Goal: Task Accomplishment & Management: Complete application form

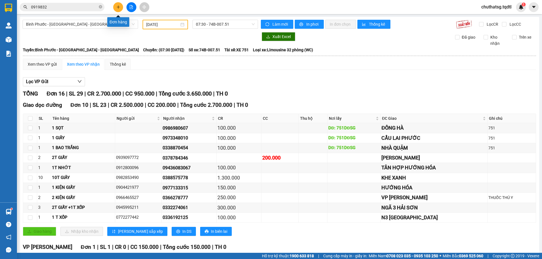
click at [122, 6] on button at bounding box center [118, 7] width 10 height 10
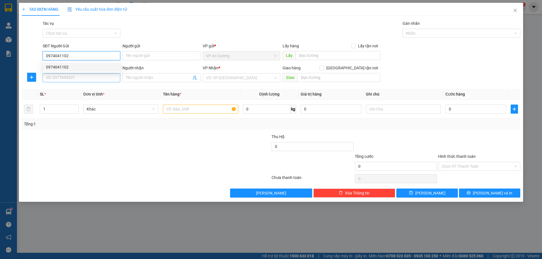
type input "0974041102"
click at [69, 76] on input "SĐT Người Nhận" at bounding box center [82, 77] width 78 height 9
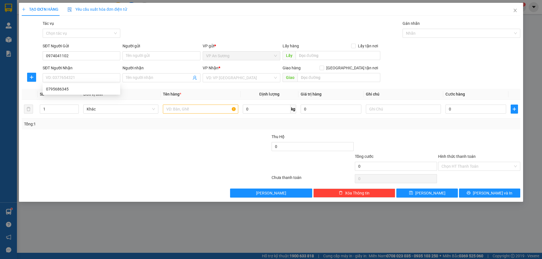
click at [69, 69] on div "SĐT Người Nhận" at bounding box center [82, 68] width 78 height 6
click at [69, 73] on input "SĐT Người Nhận" at bounding box center [82, 77] width 78 height 9
click at [55, 91] on div "0795686345" at bounding box center [81, 89] width 71 height 6
type input "0795686345"
type input "CỬA VIỆT"
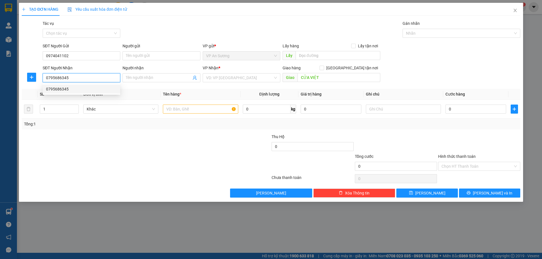
type input "200.000"
type input "0795686345"
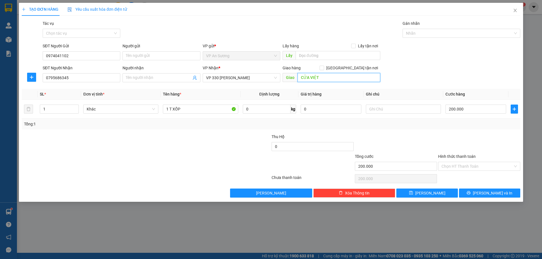
click at [338, 74] on input "CỬA VIỆT" at bounding box center [338, 77] width 83 height 9
click at [479, 109] on input "200.000" at bounding box center [475, 109] width 61 height 9
type input "2"
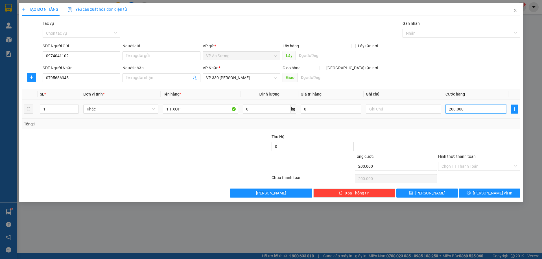
type input "2"
type input "20"
type input "200"
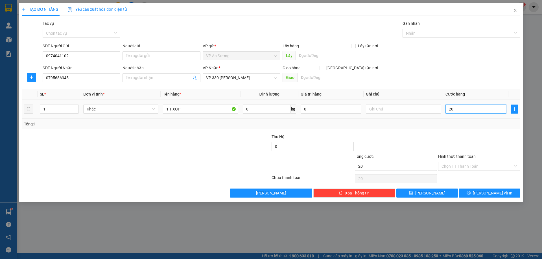
type input "200"
type input "2.000"
type input "20.000"
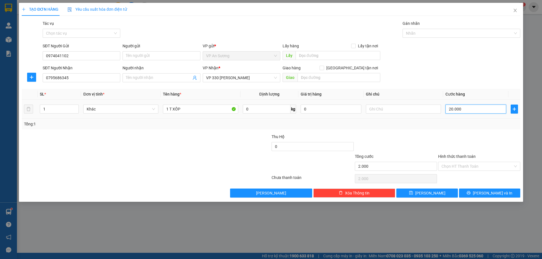
type input "20.000"
type input "200.000"
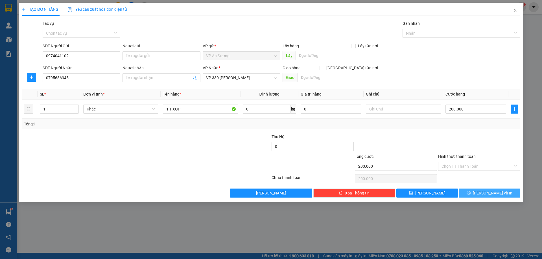
click at [477, 197] on button "[PERSON_NAME] và In" at bounding box center [489, 193] width 61 height 9
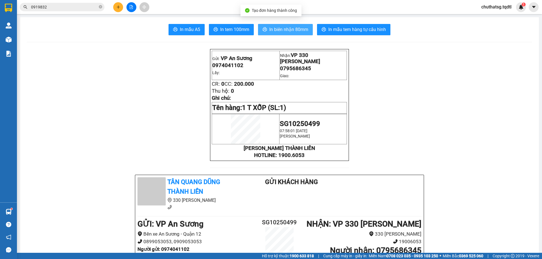
click at [283, 35] on button "In biên nhận 80mm" at bounding box center [285, 29] width 55 height 11
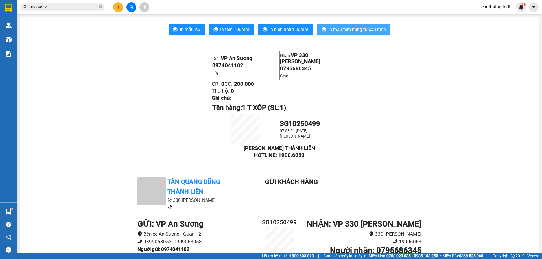
click at [355, 27] on span "In mẫu tem hàng tự cấu hình" at bounding box center [357, 29] width 58 height 7
click at [119, 7] on icon "plus" at bounding box center [118, 7] width 4 height 4
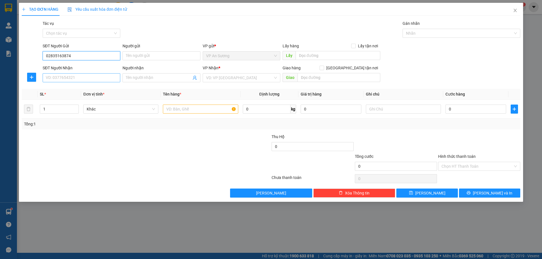
type input "02835163874"
click at [79, 79] on input "SĐT Người Nhận" at bounding box center [82, 77] width 78 height 9
click at [58, 88] on div "0388765081" at bounding box center [81, 89] width 71 height 6
type input "0388765081"
type input "[PERSON_NAME]"
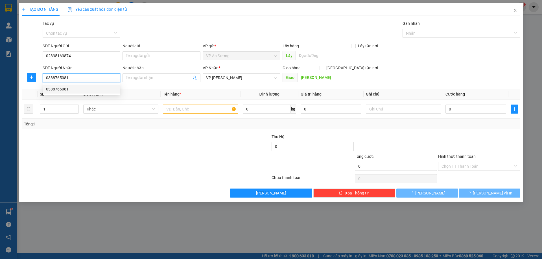
type input "500.000"
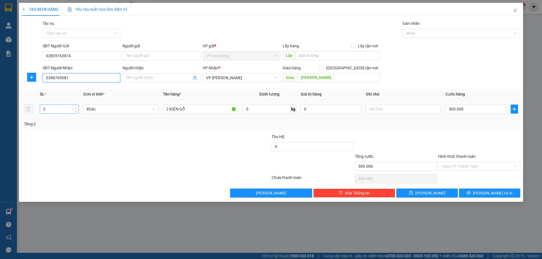
type input "0388765081"
click at [50, 109] on input "2" at bounding box center [59, 109] width 38 height 8
type input "2"
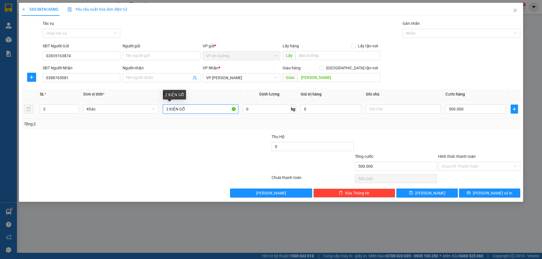
click at [186, 109] on input "2 KIỆN GỖ" at bounding box center [200, 109] width 75 height 9
type input "2"
type input "1"
click at [165, 110] on input "KIỆN" at bounding box center [200, 109] width 75 height 9
click at [182, 110] on input "1 KIỆN" at bounding box center [200, 109] width 75 height 9
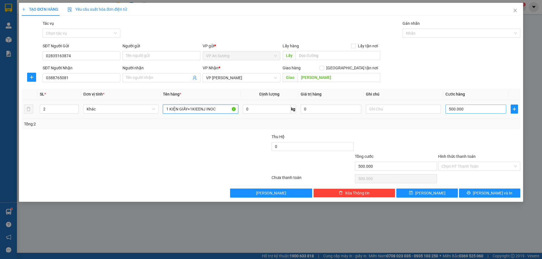
type input "1 KIỆN GIẤY+1KIEENJ INOC"
type input "0"
type input "7"
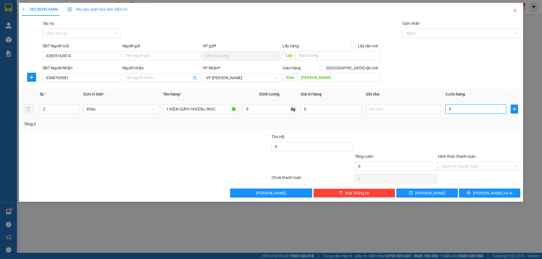
type input "7"
type input "07"
type input "70"
type input "070"
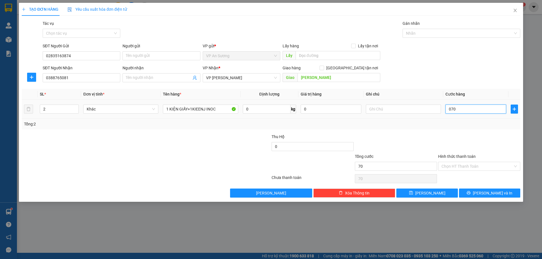
type input "700"
type input "0.700"
type input "700.000"
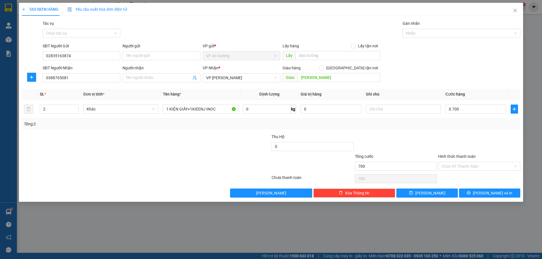
type input "700.000"
click at [463, 125] on div "Tổng: 2" at bounding box center [271, 124] width 494 height 6
click at [462, 156] on label "Hình thức thanh toán" at bounding box center [457, 156] width 38 height 5
click at [462, 162] on input "Hình thức thanh toán" at bounding box center [476, 166] width 71 height 8
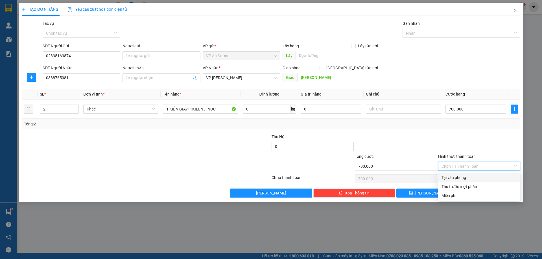
click at [463, 178] on div "Tại văn phòng" at bounding box center [478, 178] width 75 height 6
type input "0"
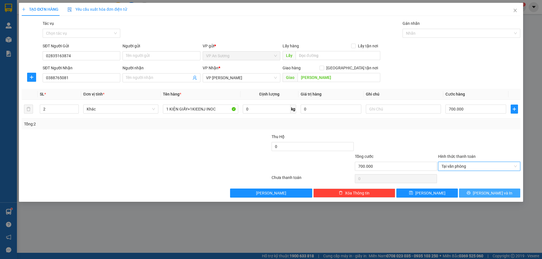
click at [488, 195] on span "[PERSON_NAME] và In" at bounding box center [493, 193] width 40 height 6
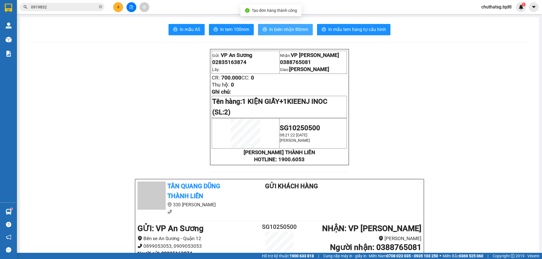
click at [284, 25] on button "In biên nhận 80mm" at bounding box center [285, 29] width 55 height 11
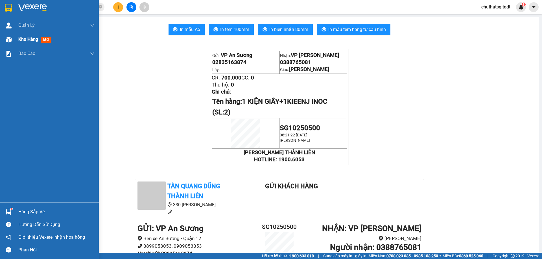
click at [28, 37] on span "Kho hàng" at bounding box center [28, 39] width 20 height 5
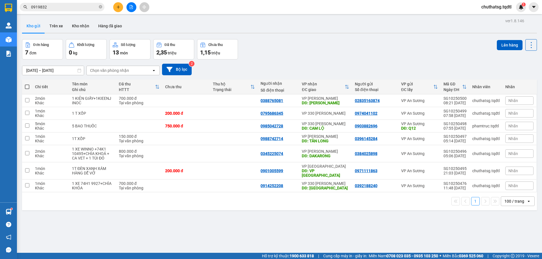
click at [508, 99] on span "Nhãn" at bounding box center [513, 100] width 10 height 5
click at [490, 99] on icon at bounding box center [492, 101] width 4 height 4
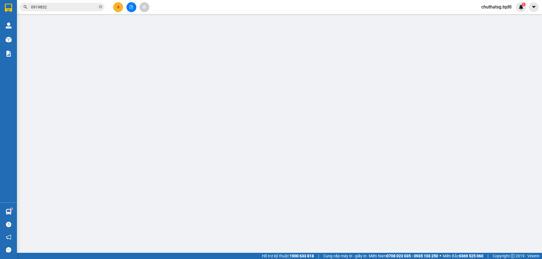
type input "02835163874"
type input "0388765081"
type input "[PERSON_NAME]"
type input "700.000"
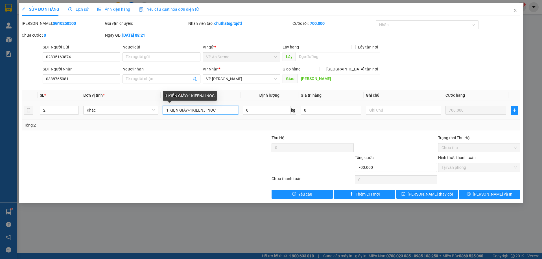
click at [205, 110] on input "1 KIỆN GIẤY+1KIEENJ INOC" at bounding box center [200, 110] width 75 height 9
click at [221, 112] on input "1 KIỆN GIẤY+1 KIỆN INOC" at bounding box center [200, 110] width 75 height 9
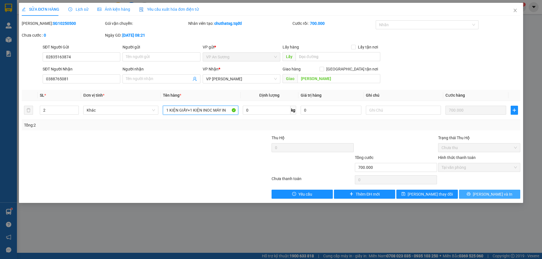
type input "1 KIỆN GIẤY+1 KIỆN INOC MÁY IN"
click at [490, 193] on span "[PERSON_NAME] và In" at bounding box center [493, 194] width 40 height 6
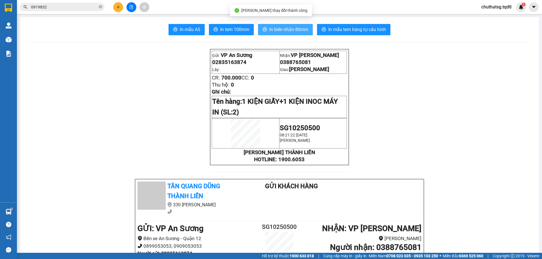
click at [287, 30] on span "In biên nhận 80mm" at bounding box center [288, 29] width 39 height 7
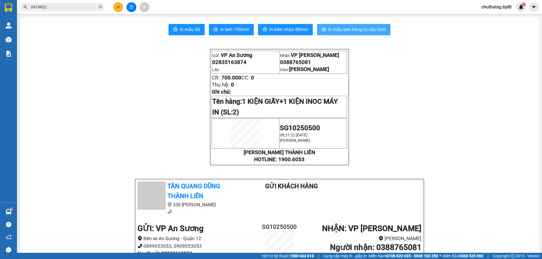
click at [345, 29] on span "In mẫu tem hàng tự cấu hình" at bounding box center [357, 29] width 58 height 7
click at [118, 6] on icon "plus" at bounding box center [118, 7] width 4 height 4
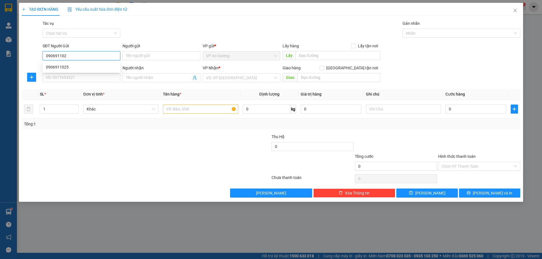
type input "0906911025"
click at [55, 63] on div "0906911025" at bounding box center [82, 67] width 78 height 9
type input "0782094912"
type input "BẾN XE PHÍA NAM [GEOGRAPHIC_DATA]"
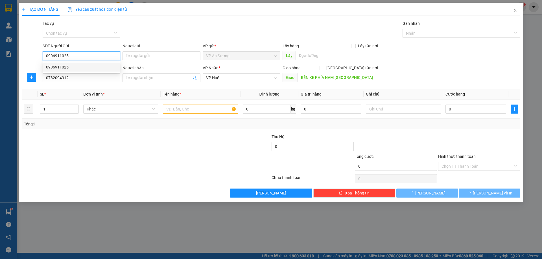
type input "100.000"
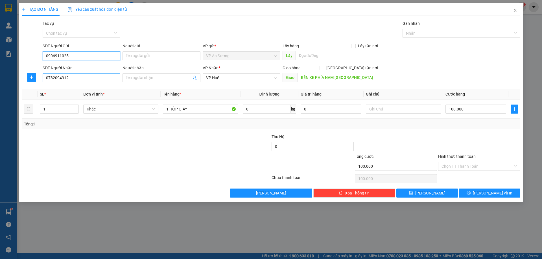
type input "0906911025"
click at [72, 79] on input "0782094912" at bounding box center [82, 77] width 78 height 9
type input "0"
type input "0983999152"
click at [227, 73] on div "VP Nhận *" at bounding box center [242, 69] width 78 height 8
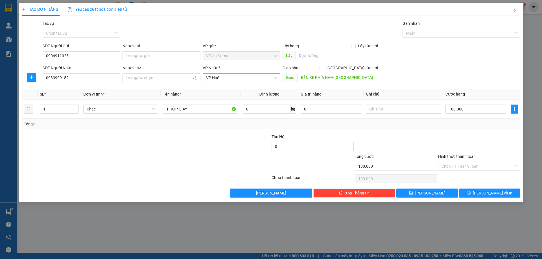
click at [227, 78] on span "VP Huế" at bounding box center [241, 78] width 71 height 8
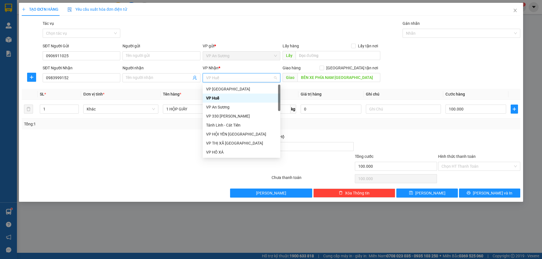
scroll to position [28, 0]
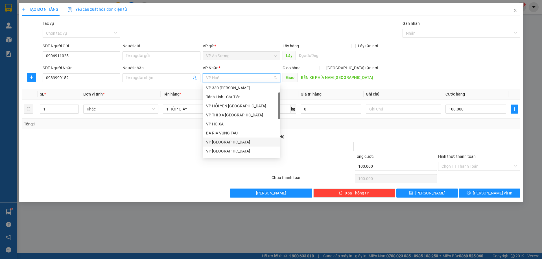
click at [236, 142] on div "VP [GEOGRAPHIC_DATA]" at bounding box center [241, 142] width 71 height 6
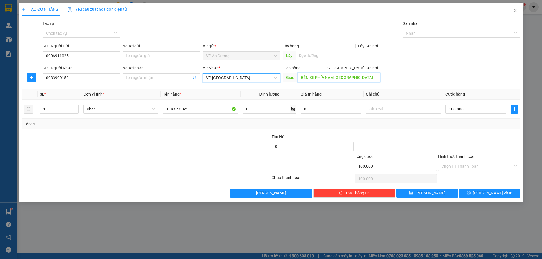
click at [347, 76] on input "BẾN XE PHÍA NAM [GEOGRAPHIC_DATA]" at bounding box center [338, 77] width 83 height 9
type input "VP [GEOGRAPHIC_DATA]"
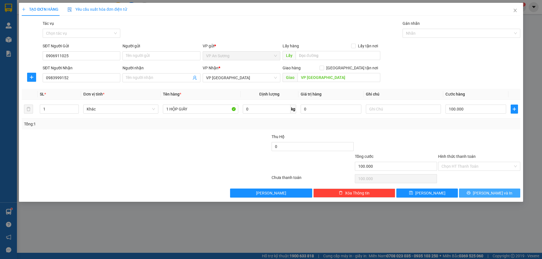
click at [490, 193] on span "[PERSON_NAME] và In" at bounding box center [493, 193] width 40 height 6
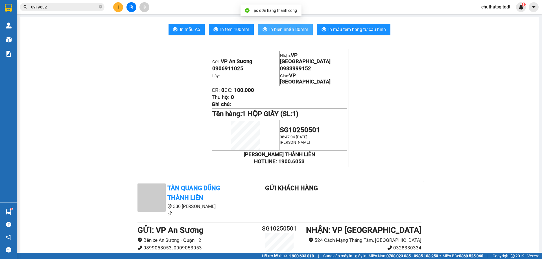
click at [284, 29] on span "In biên nhận 80mm" at bounding box center [288, 29] width 39 height 7
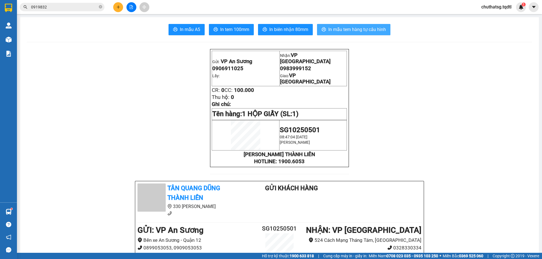
click at [352, 29] on span "In mẫu tem hàng tự cấu hình" at bounding box center [357, 29] width 58 height 7
click at [118, 7] on icon "plus" at bounding box center [118, 6] width 0 height 3
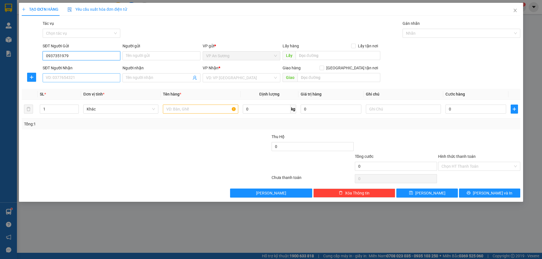
type input "0937351979"
click at [86, 80] on input "SĐT Người Nhận" at bounding box center [82, 77] width 78 height 9
type input "0941925109"
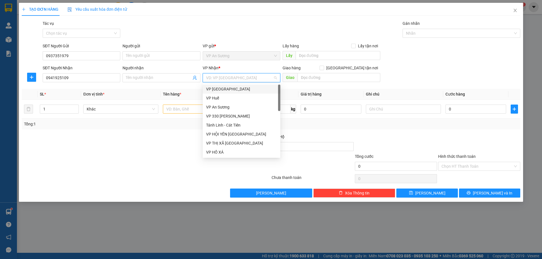
click at [233, 79] on input "search" at bounding box center [239, 78] width 67 height 8
click at [218, 116] on div "VP 330 [PERSON_NAME]" at bounding box center [241, 116] width 71 height 6
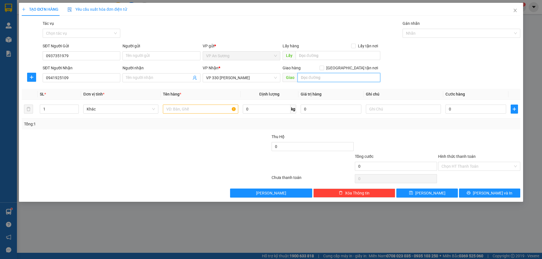
click at [328, 78] on input "text" at bounding box center [338, 77] width 83 height 9
type input "[PERSON_NAME]"
click at [168, 112] on input "text" at bounding box center [200, 109] width 75 height 9
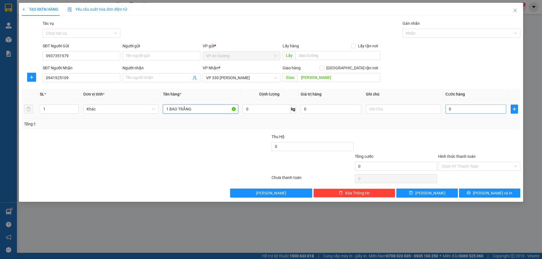
type input "1 BAO TRẮNG"
type input "01"
type input "1"
type input "010"
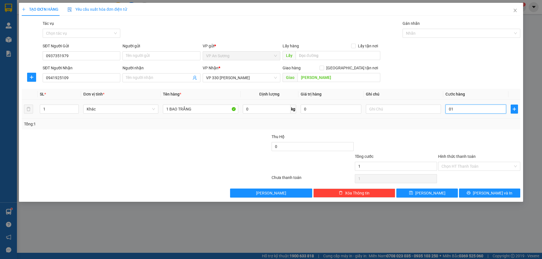
type input "10"
type input "0.100"
type input "100"
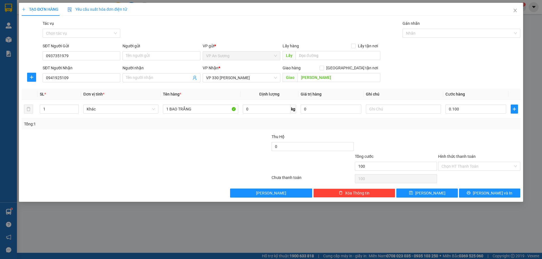
type input "100.000"
drag, startPoint x: 433, startPoint y: 135, endPoint x: 441, endPoint y: 136, distance: 8.3
click at [430, 133] on div "Transit Pickup Surcharge Ids Transit Deliver Surcharge Ids Transit Deliver Surc…" at bounding box center [271, 109] width 498 height 178
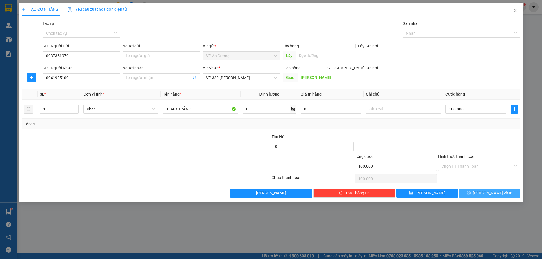
click at [492, 195] on span "[PERSON_NAME] và In" at bounding box center [493, 193] width 40 height 6
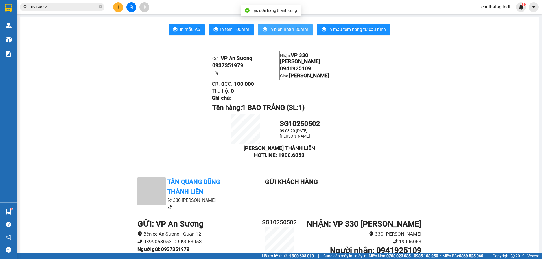
click at [285, 27] on span "In biên nhận 80mm" at bounding box center [288, 29] width 39 height 7
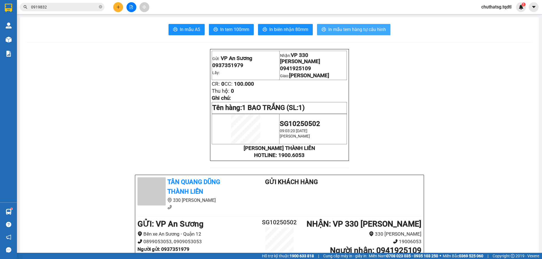
click at [339, 25] on button "In mẫu tem hàng tự cấu hình" at bounding box center [353, 29] width 73 height 11
click at [117, 6] on icon "plus" at bounding box center [118, 7] width 4 height 4
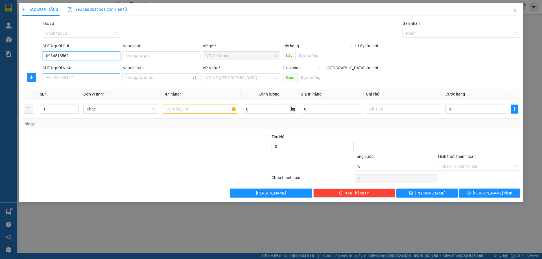
type input "0936518562"
click at [81, 81] on input "SĐT Người Nhận" at bounding box center [82, 77] width 78 height 9
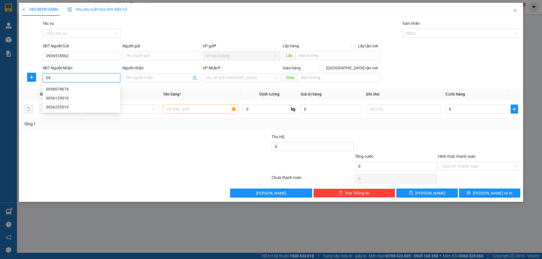
type input "0"
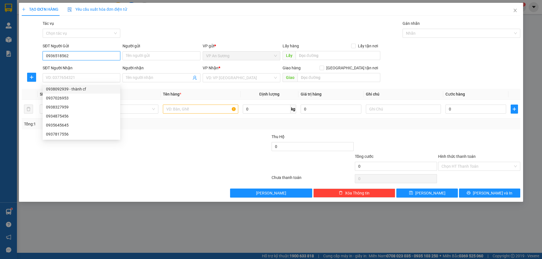
click at [84, 54] on input "0936518562" at bounding box center [82, 55] width 78 height 9
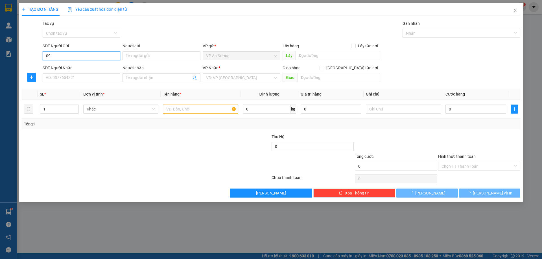
type input "0"
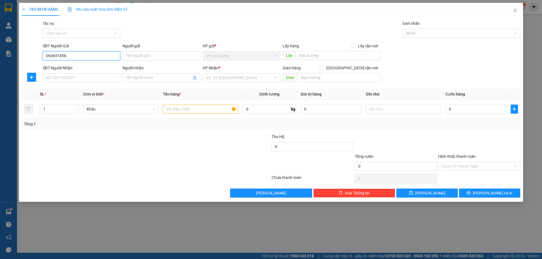
type input "0936518562"
drag, startPoint x: 77, startPoint y: 75, endPoint x: 80, endPoint y: 101, distance: 26.5
click at [78, 76] on input "SĐT Người Nhận" at bounding box center [82, 77] width 78 height 9
type input "0916793864"
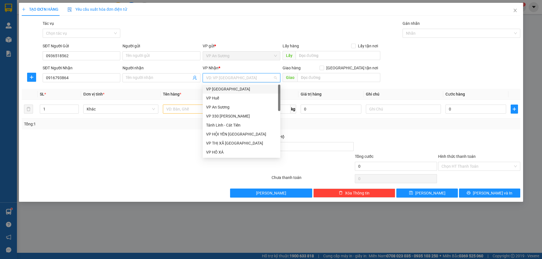
drag, startPoint x: 245, startPoint y: 77, endPoint x: 240, endPoint y: 84, distance: 8.7
click at [245, 77] on input "search" at bounding box center [239, 78] width 67 height 8
click at [237, 116] on div "VP 330 [PERSON_NAME]" at bounding box center [241, 116] width 71 height 6
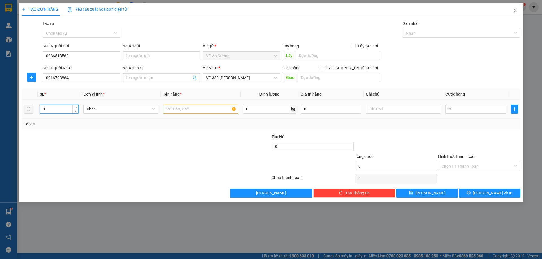
click at [50, 111] on input "1" at bounding box center [59, 109] width 38 height 8
type input "1"
click at [171, 112] on input "text" at bounding box center [200, 109] width 75 height 9
type input "1 KIỆN MÁY"
type input "01"
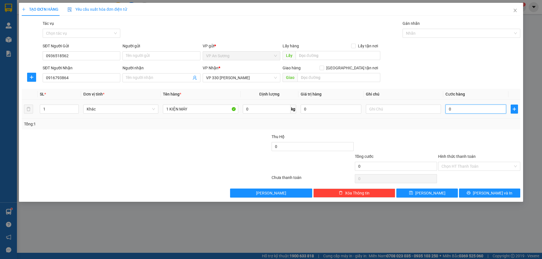
type input "1"
type input "010"
type input "10"
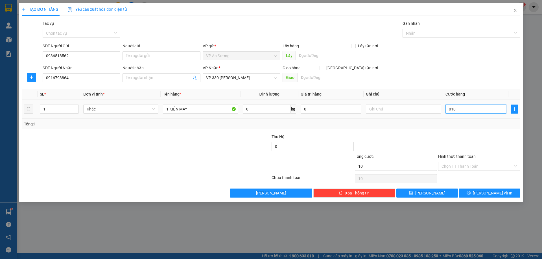
type input "0.100"
type input "100"
type input "01.000"
type input "1.000"
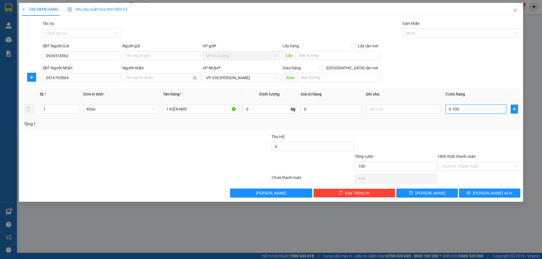
type input "1.000"
type input "1.000.000"
click at [461, 135] on div at bounding box center [478, 144] width 83 height 20
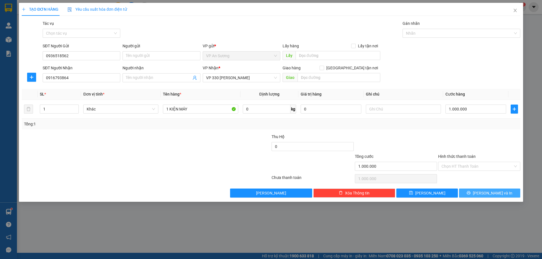
click at [496, 192] on span "[PERSON_NAME] và In" at bounding box center [493, 193] width 40 height 6
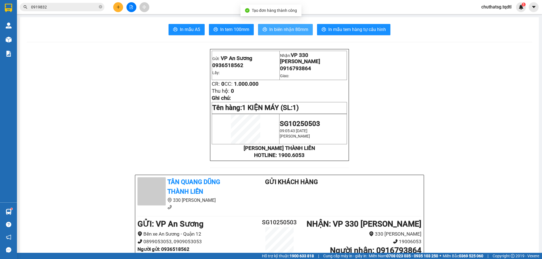
click at [282, 30] on span "In biên nhận 80mm" at bounding box center [288, 29] width 39 height 7
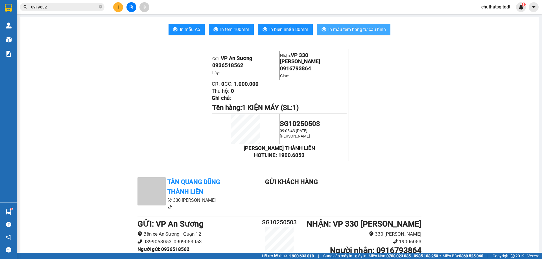
click at [358, 27] on span "In mẫu tem hàng tự cấu hình" at bounding box center [357, 29] width 58 height 7
click at [119, 7] on icon "plus" at bounding box center [118, 7] width 4 height 4
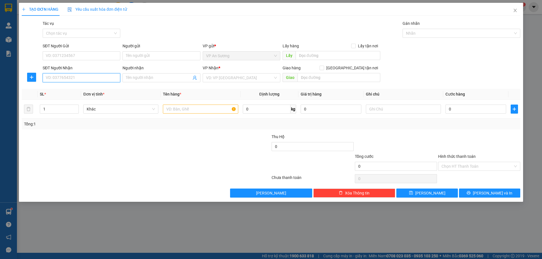
drag, startPoint x: 88, startPoint y: 79, endPoint x: 86, endPoint y: 82, distance: 4.2
click at [88, 80] on input "SĐT Người Nhận" at bounding box center [82, 77] width 78 height 9
click at [58, 88] on div "0935760356" at bounding box center [81, 89] width 71 height 6
type input "0935760356"
type input "CÂY XĂNG 24"
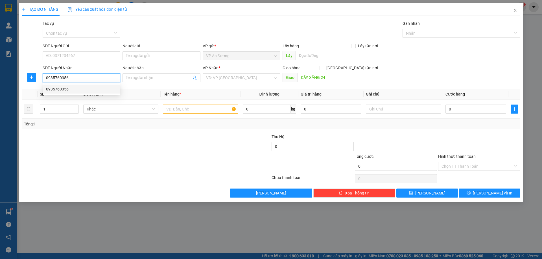
type input "1.500.000"
type input "0935760356"
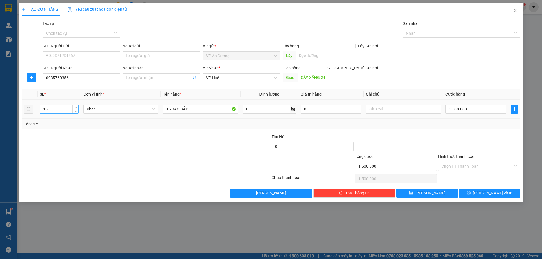
click at [52, 111] on input "15" at bounding box center [59, 109] width 38 height 8
type input "1"
type input "20"
click at [170, 108] on input "15 BAO BẮP" at bounding box center [200, 109] width 75 height 9
type input "20 BAO BẮP"
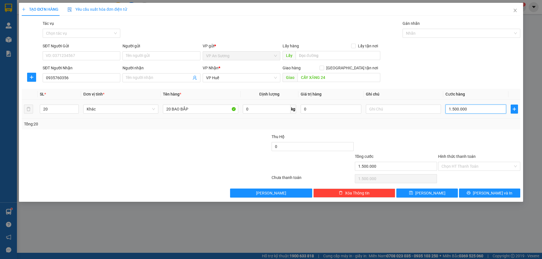
click at [467, 109] on input "1.500.000" at bounding box center [475, 109] width 61 height 9
type input "0"
type input "1"
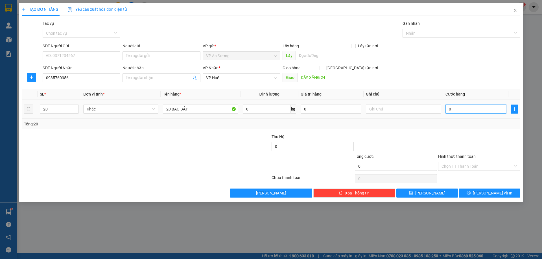
type input "1"
type input "01"
type input "18"
type input "018"
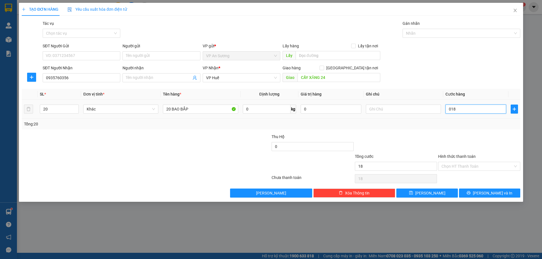
type input "180"
type input "0.180"
type input "1.800"
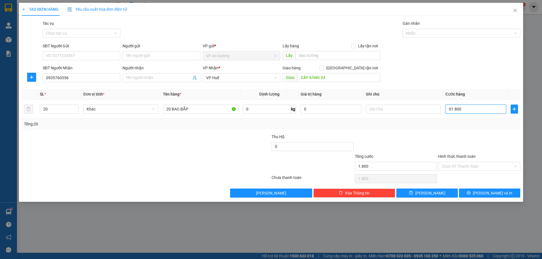
type input "01.800"
type input "1.800.000"
click at [445, 138] on div at bounding box center [478, 144] width 83 height 20
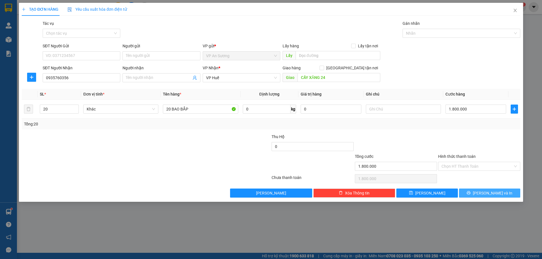
click at [494, 193] on span "[PERSON_NAME] và In" at bounding box center [493, 193] width 40 height 6
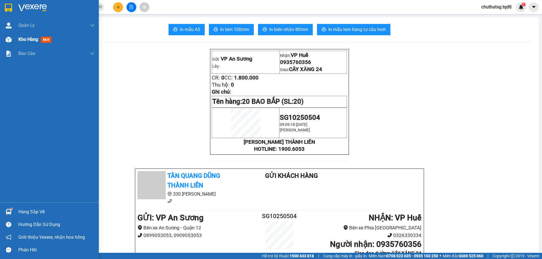
click at [27, 37] on span "Kho hàng" at bounding box center [28, 39] width 20 height 5
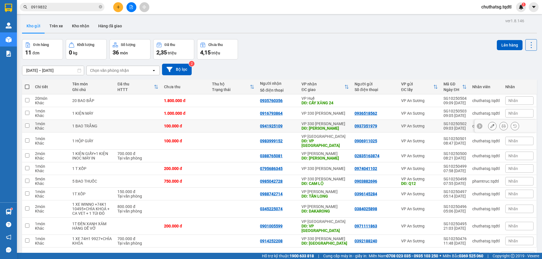
scroll to position [26, 0]
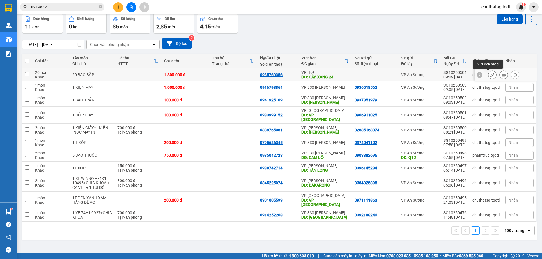
click at [490, 73] on icon at bounding box center [492, 75] width 4 height 4
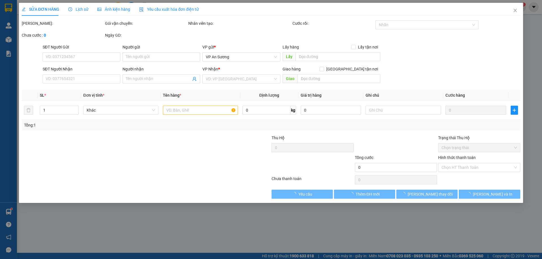
type input "0935760356"
type input "CÂY XĂNG 24"
type input "1.800.000"
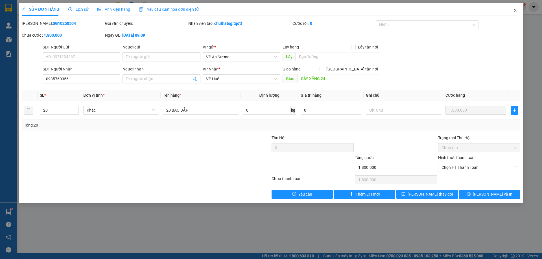
click at [515, 9] on icon "close" at bounding box center [515, 10] width 5 height 5
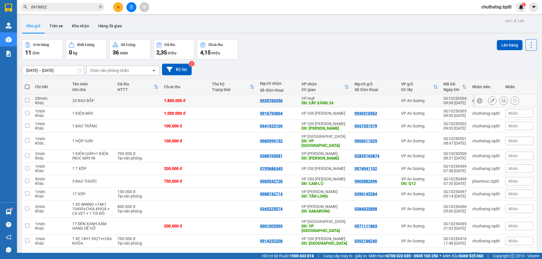
click at [27, 100] on input "checkbox" at bounding box center [27, 100] width 4 height 4
checkbox input "true"
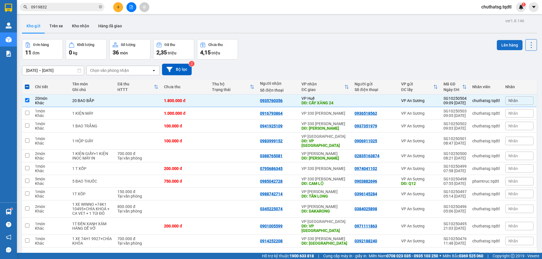
click at [503, 45] on button "Lên hàng" at bounding box center [510, 45] width 26 height 10
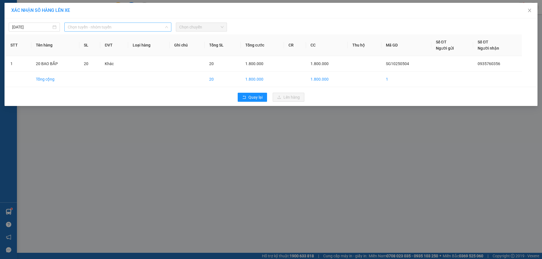
click at [138, 27] on span "Chọn tuyến - nhóm tuyến" at bounding box center [118, 27] width 100 height 8
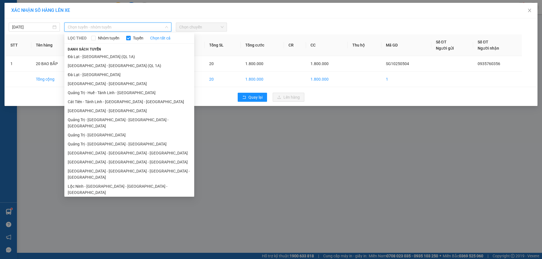
click at [98, 111] on li "[GEOGRAPHIC_DATA] - [GEOGRAPHIC_DATA]" at bounding box center [129, 110] width 130 height 9
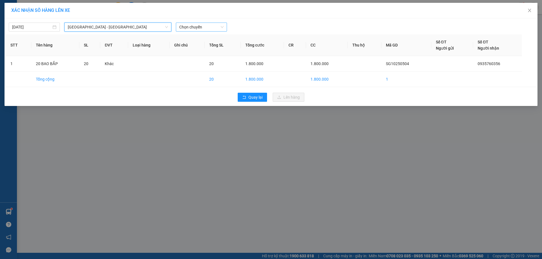
click at [211, 25] on span "Chọn chuyến" at bounding box center [201, 27] width 44 height 8
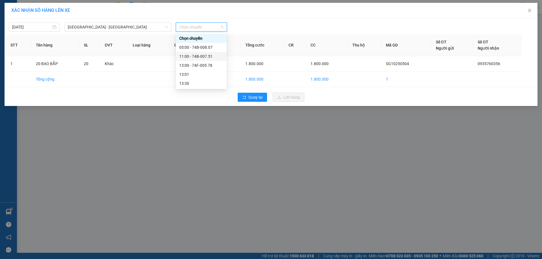
click at [201, 57] on div "11:00 - 74B-007.51" at bounding box center [201, 56] width 44 height 6
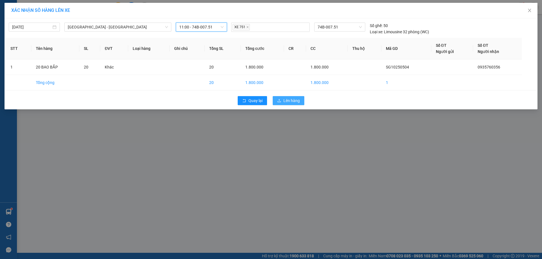
click at [294, 100] on span "Lên hàng" at bounding box center [291, 101] width 16 height 6
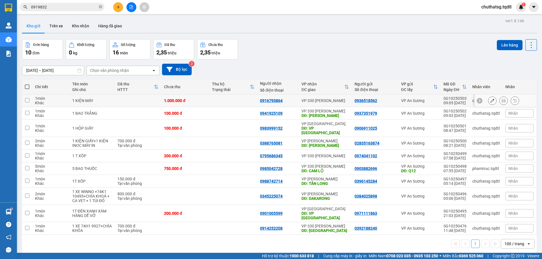
drag, startPoint x: 26, startPoint y: 100, endPoint x: 31, endPoint y: 98, distance: 4.8
click at [30, 98] on td at bounding box center [27, 101] width 10 height 13
checkbox input "true"
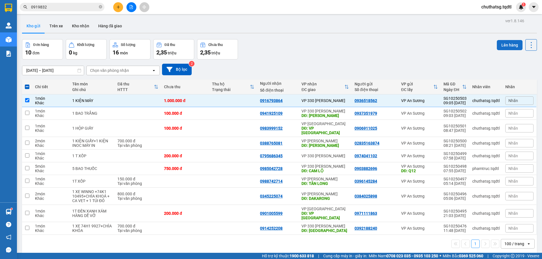
click at [506, 43] on button "Lên hàng" at bounding box center [510, 45] width 26 height 10
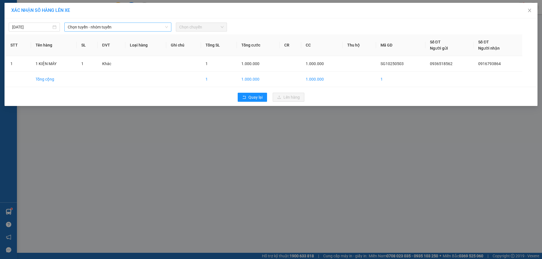
click at [147, 27] on span "Chọn tuyến - nhóm tuyến" at bounding box center [118, 27] width 100 height 8
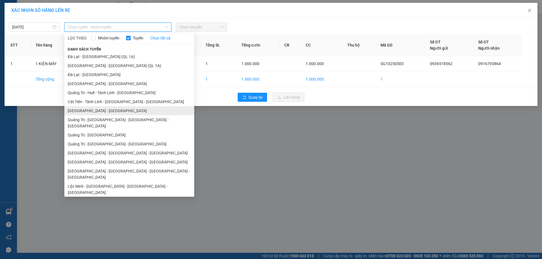
click at [101, 109] on li "[GEOGRAPHIC_DATA] - [GEOGRAPHIC_DATA]" at bounding box center [129, 110] width 130 height 9
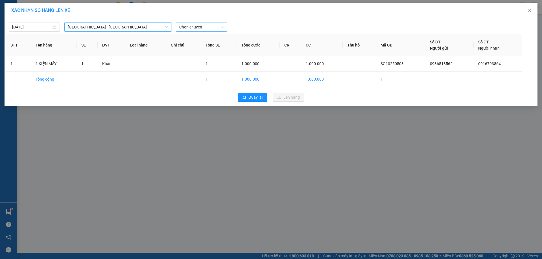
click at [206, 25] on span "Chọn chuyến" at bounding box center [201, 27] width 44 height 8
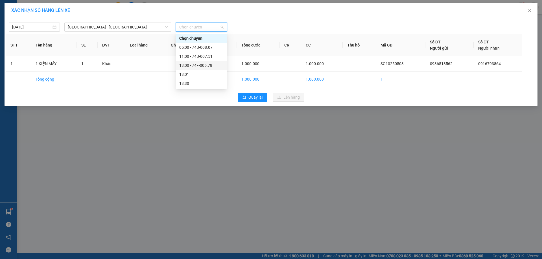
click at [197, 63] on div "13:00 - 74F-005.78" at bounding box center [201, 65] width 44 height 6
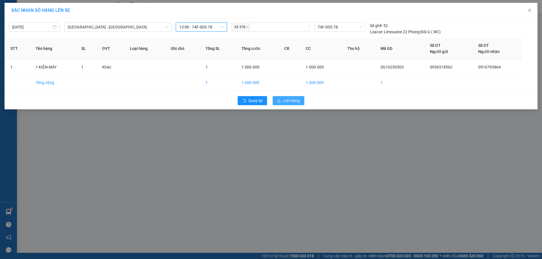
click at [295, 99] on span "Lên hàng" at bounding box center [291, 101] width 16 height 6
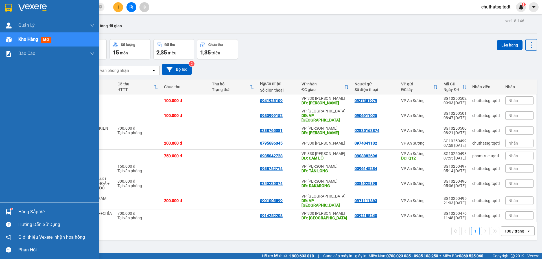
click at [25, 40] on span "Kho hàng" at bounding box center [28, 39] width 20 height 5
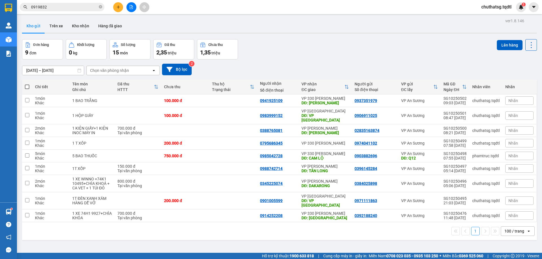
click at [511, 229] on div "100 / trang" at bounding box center [514, 232] width 20 height 6
click at [507, 168] on span "10 / trang" at bounding box center [510, 170] width 18 height 6
